Goal: Information Seeking & Learning: Learn about a topic

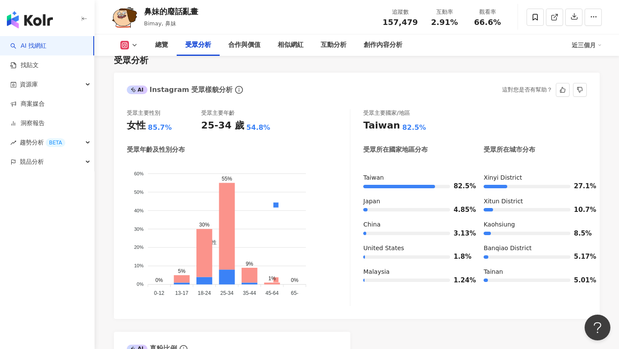
scroll to position [730, 0]
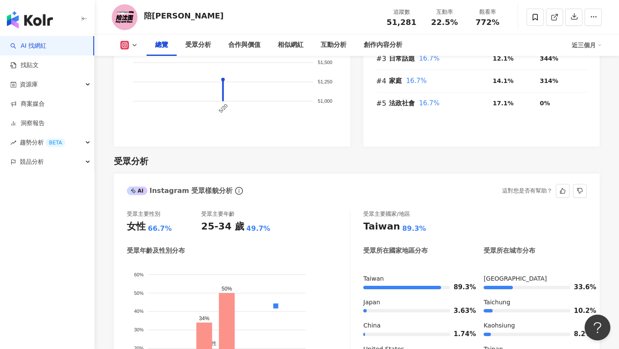
scroll to position [767, 0]
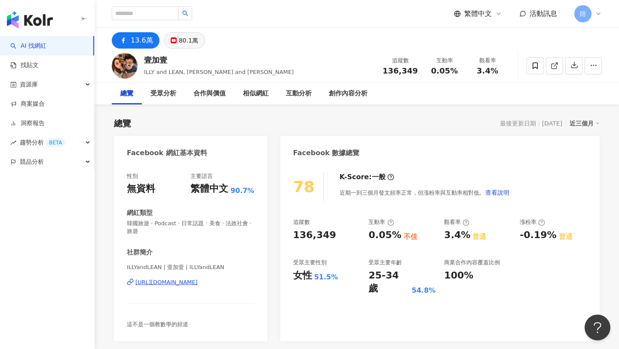
click at [174, 45] on button "80.1萬" at bounding box center [184, 40] width 41 height 16
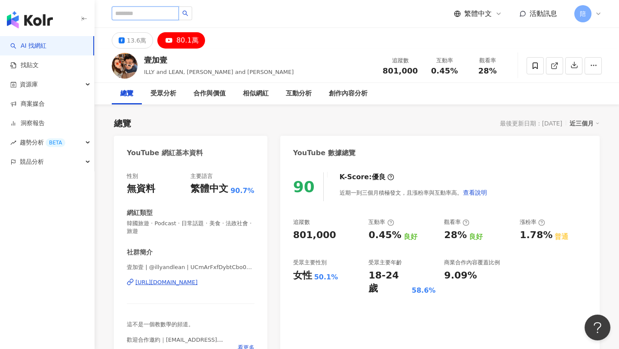
click at [139, 12] on input "search" at bounding box center [145, 13] width 67 height 14
type input "**"
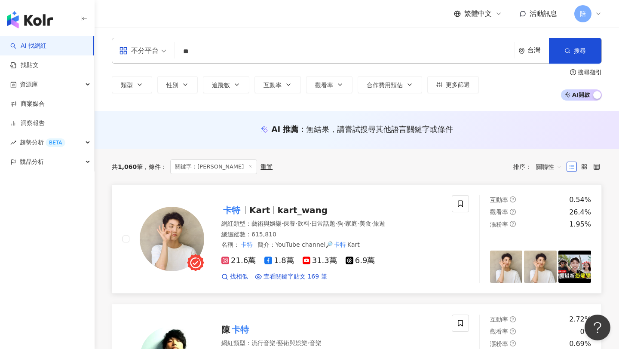
click at [271, 205] on div "卡特 Kart kart_wang" at bounding box center [332, 210] width 220 height 12
click at [352, 54] on input "**" at bounding box center [344, 51] width 333 height 16
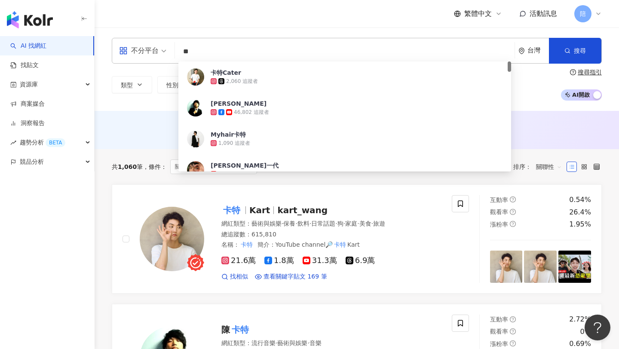
click at [351, 54] on input "**" at bounding box center [344, 51] width 333 height 16
type input "****"
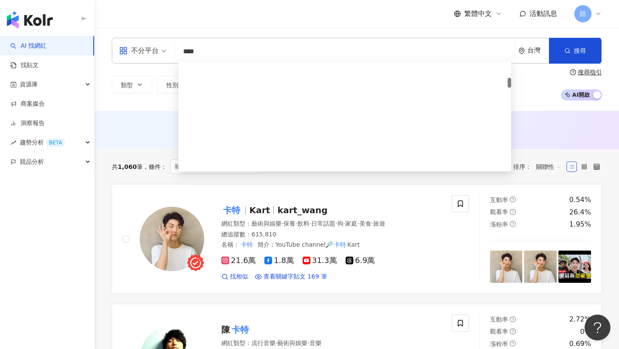
scroll to position [428, 0]
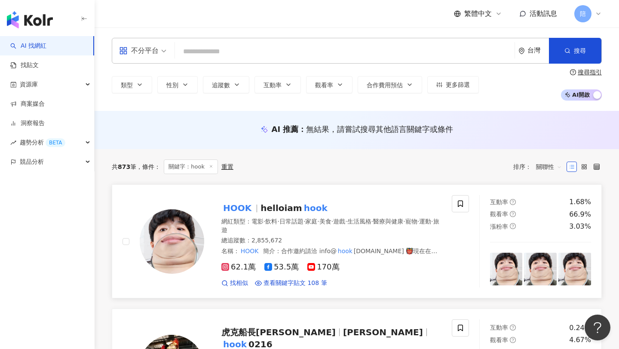
click at [269, 227] on div "網紅類型 ： 電影 · 飲料 · 日常話題 · 家庭 · 美食 · 遊戲 · 生活風格 · 醫療與健康 · 寵物 · 運動 · 旅遊" at bounding box center [332, 226] width 220 height 17
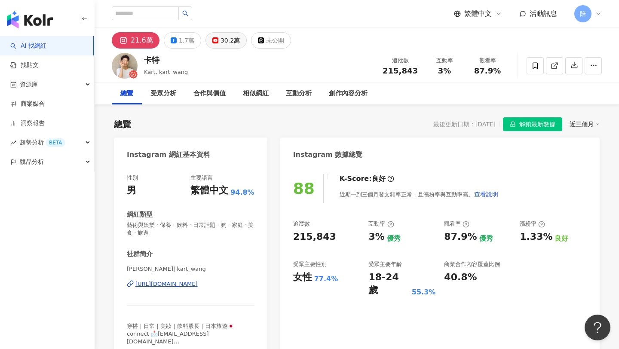
click at [222, 42] on div "30.2萬" at bounding box center [230, 40] width 19 height 12
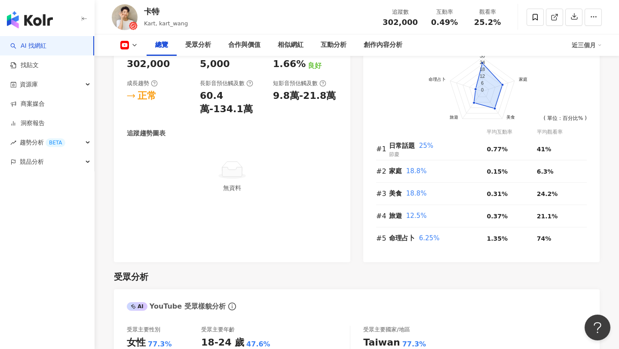
scroll to position [798, 0]
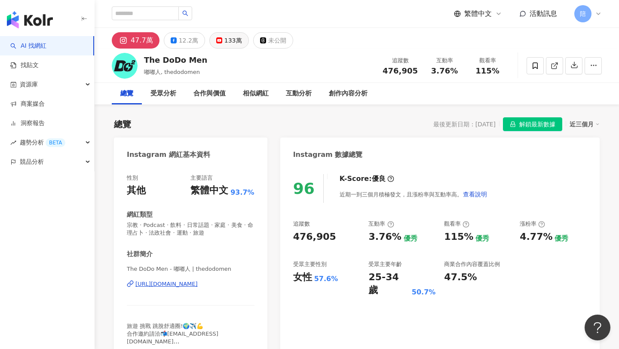
click at [217, 39] on rect at bounding box center [219, 40] width 5 height 3
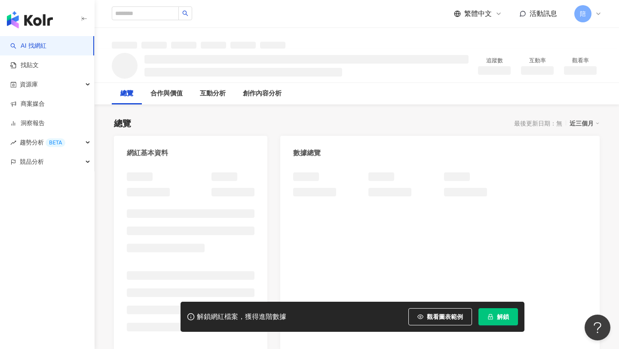
click at [506, 315] on span "解鎖" at bounding box center [503, 317] width 12 height 7
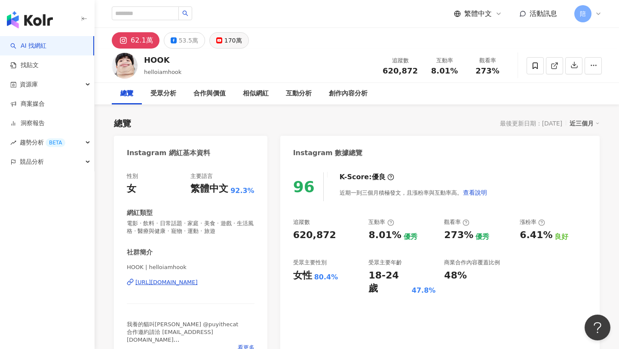
click at [212, 39] on button "170萬" at bounding box center [229, 40] width 40 height 16
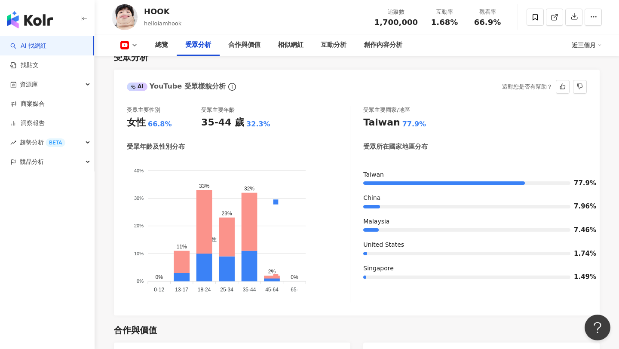
scroll to position [772, 0]
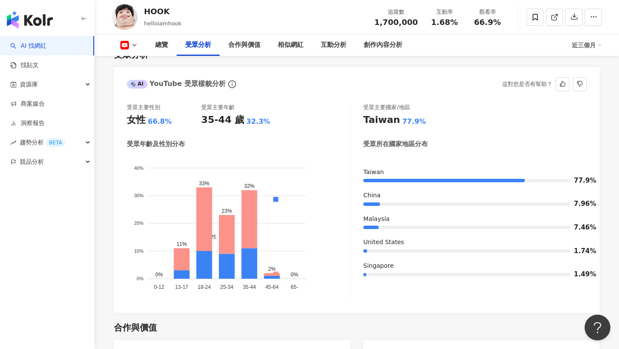
click at [256, 137] on div "受眾主要性別 女性 66.8% 受眾主要年齡 35-44 歲 32.3% 受眾年齡及性別分布 男性 女性 40% 40% 30% 30% 20% 20% 10…" at bounding box center [239, 202] width 224 height 197
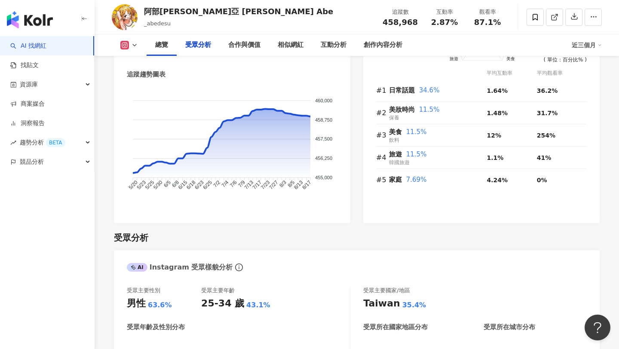
scroll to position [795, 0]
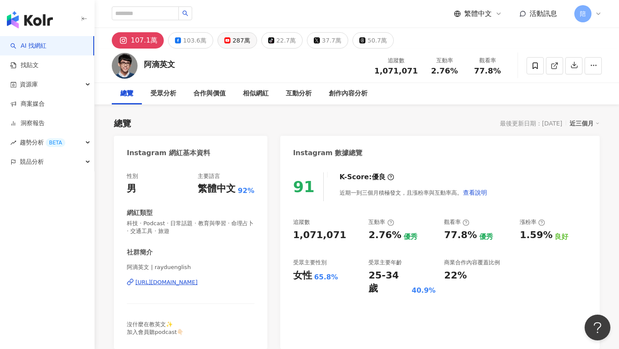
click at [233, 38] on div "287萬" at bounding box center [242, 40] width 18 height 12
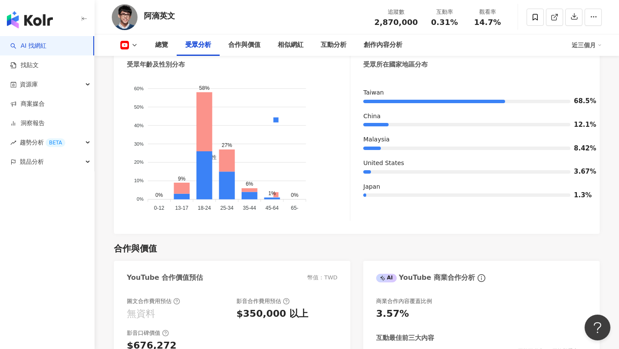
scroll to position [823, 0]
